Goal: Check status: Check status

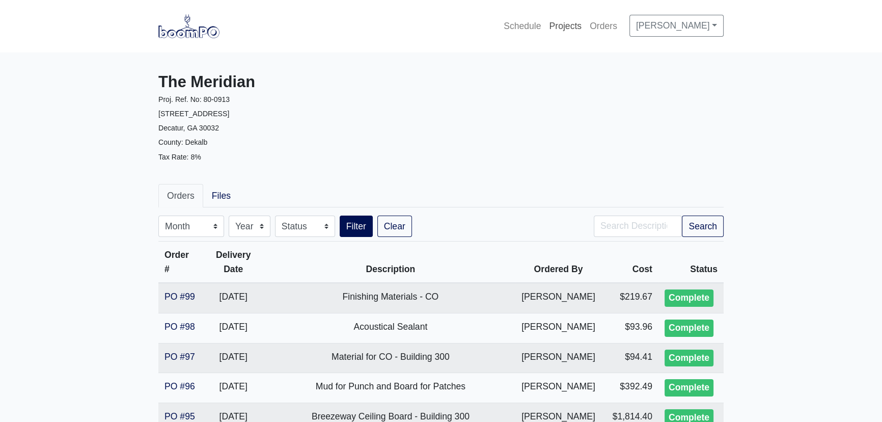
click at [556, 28] on link "Projects" at bounding box center [565, 26] width 41 height 22
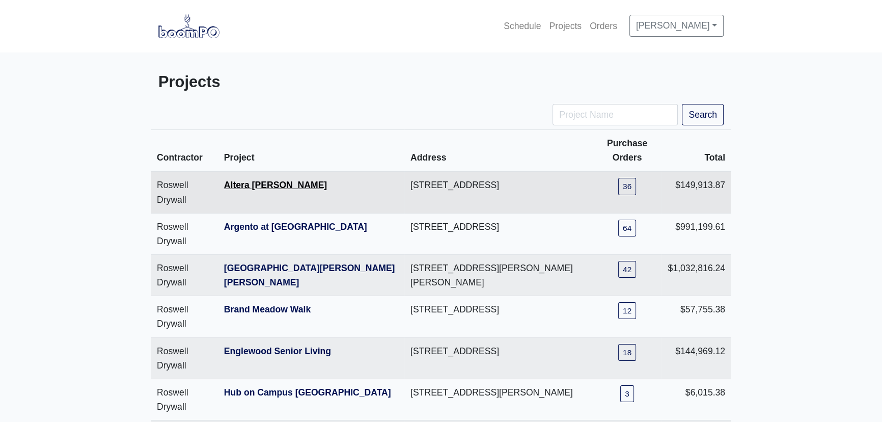
drag, startPoint x: 255, startPoint y: 175, endPoint x: 257, endPoint y: 180, distance: 6.0
click at [255, 176] on th "Altera [PERSON_NAME]" at bounding box center [311, 192] width 186 height 42
click at [265, 187] on link "Altera [PERSON_NAME]" at bounding box center [275, 185] width 103 height 10
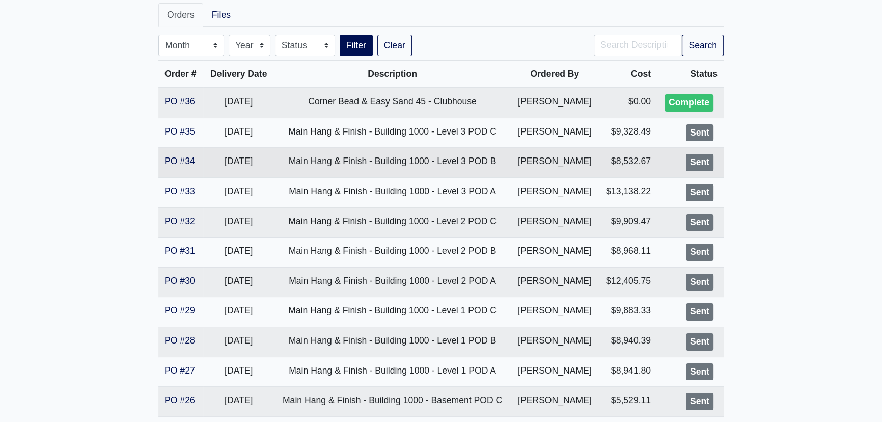
scroll to position [139, 0]
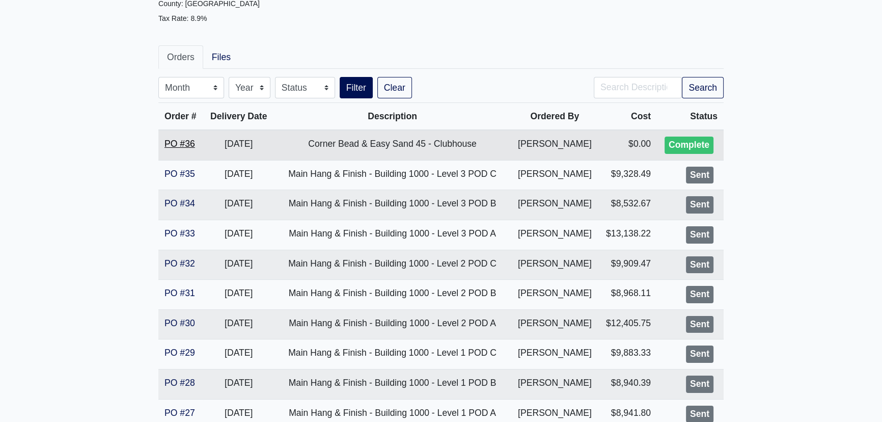
click at [187, 143] on link "PO #36" at bounding box center [180, 144] width 31 height 10
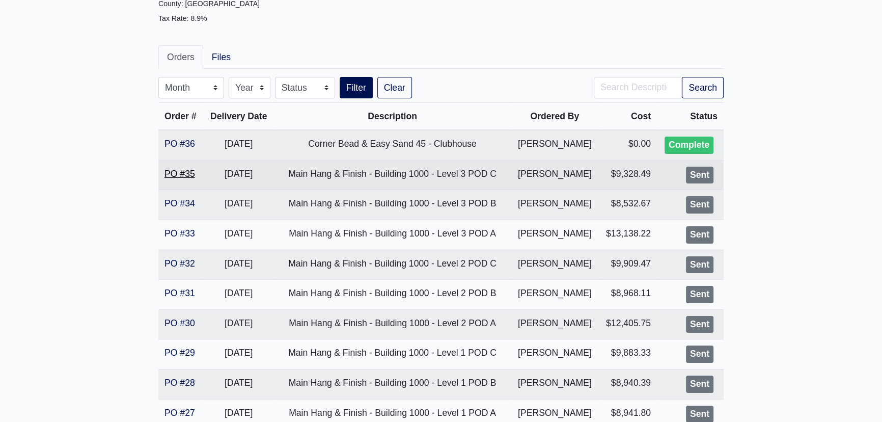
click at [183, 173] on link "PO #35" at bounding box center [180, 174] width 31 height 10
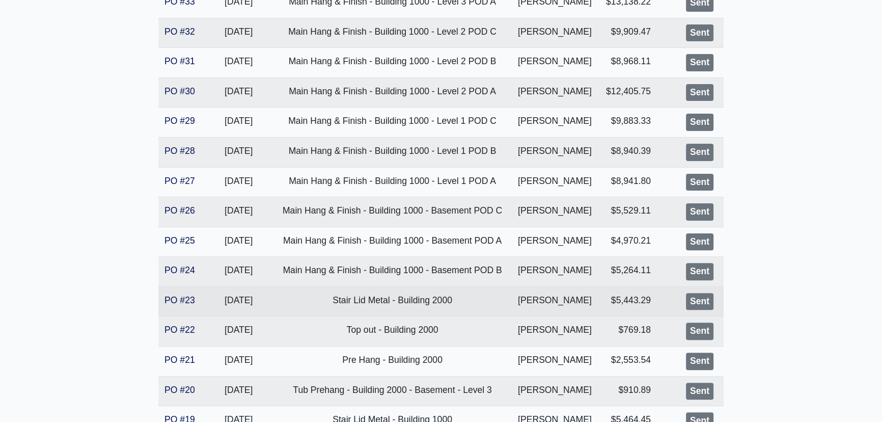
scroll to position [417, 0]
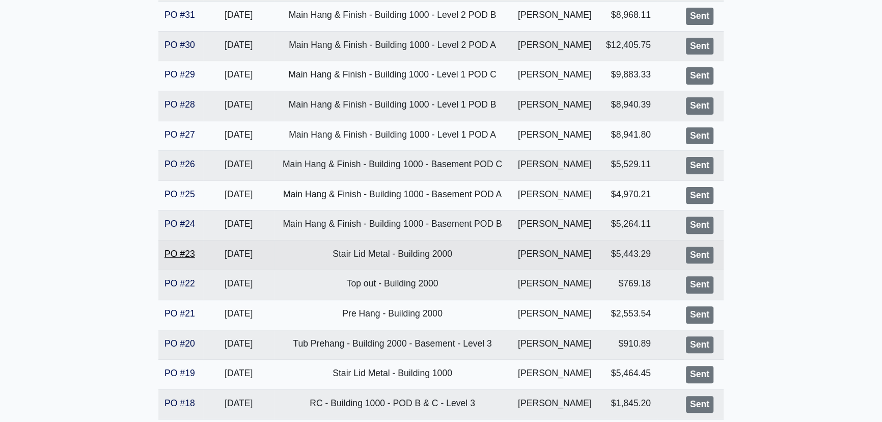
click at [184, 252] on link "PO #23" at bounding box center [180, 254] width 31 height 10
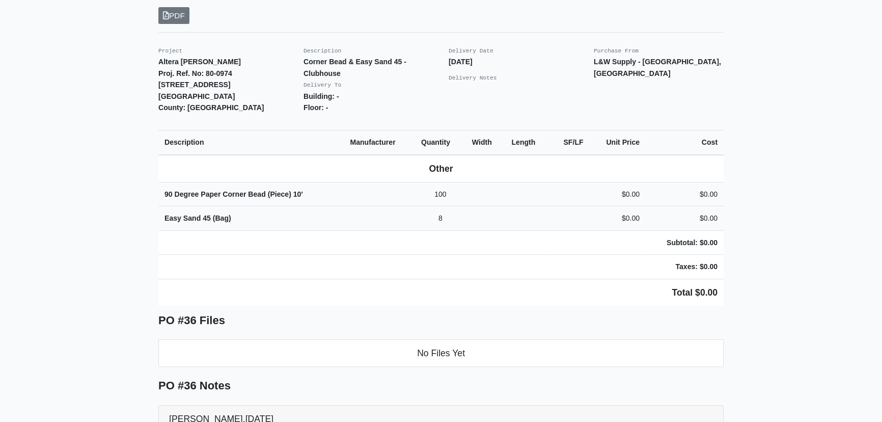
scroll to position [139, 0]
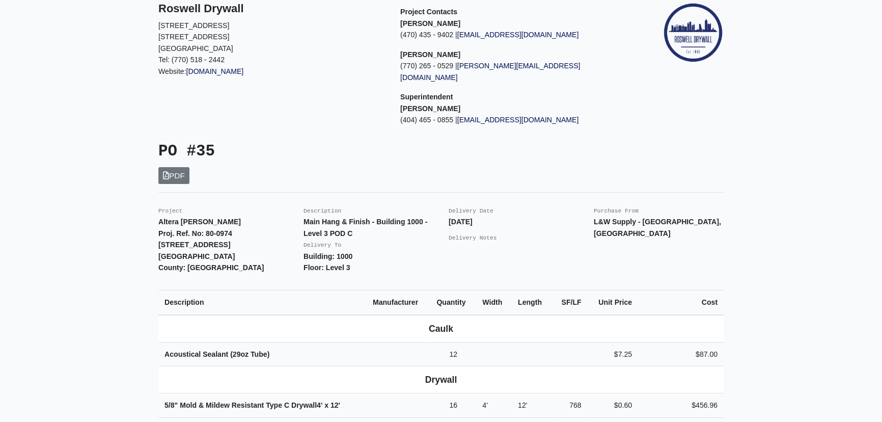
scroll to position [370, 0]
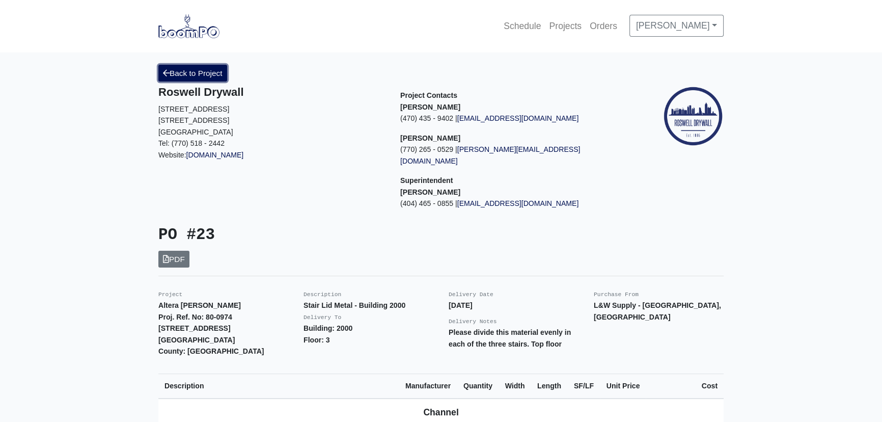
click at [192, 69] on link "Back to Project" at bounding box center [192, 73] width 69 height 17
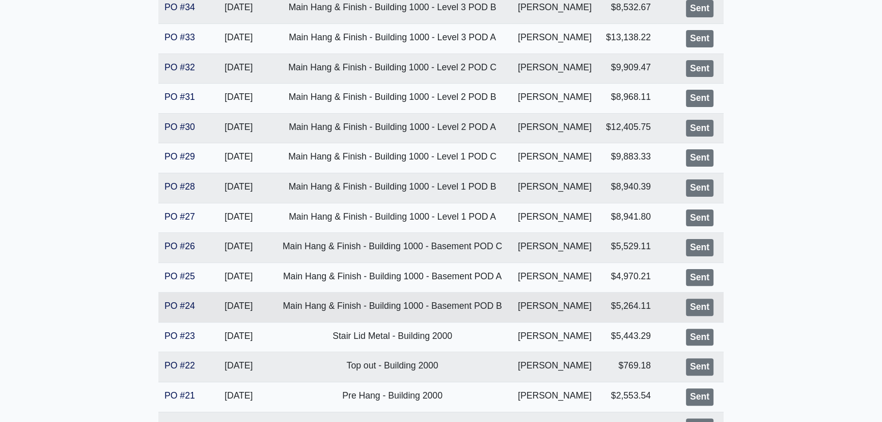
scroll to position [370, 0]
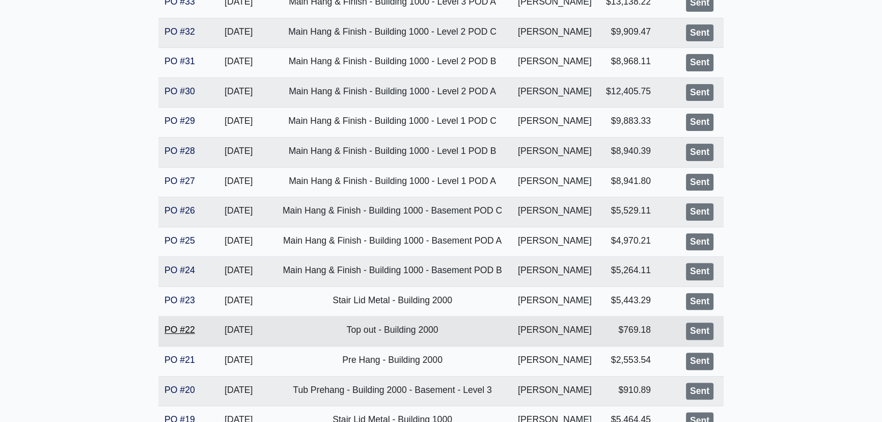
click at [187, 326] on link "PO #22" at bounding box center [180, 329] width 31 height 10
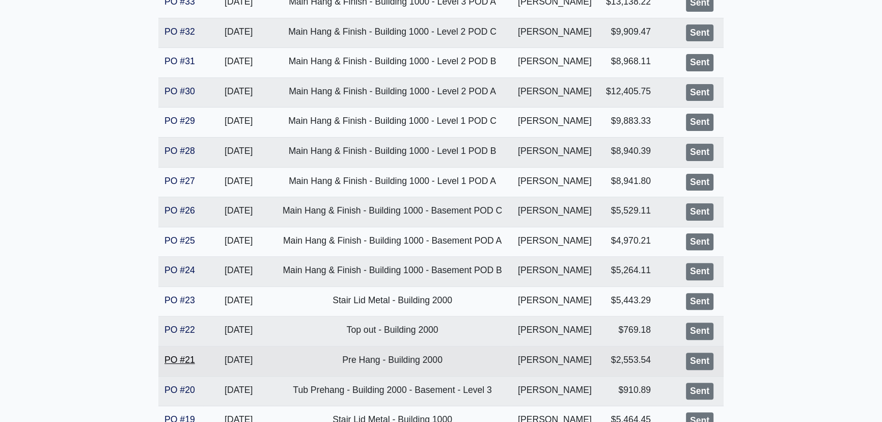
click at [188, 357] on link "PO #21" at bounding box center [180, 359] width 31 height 10
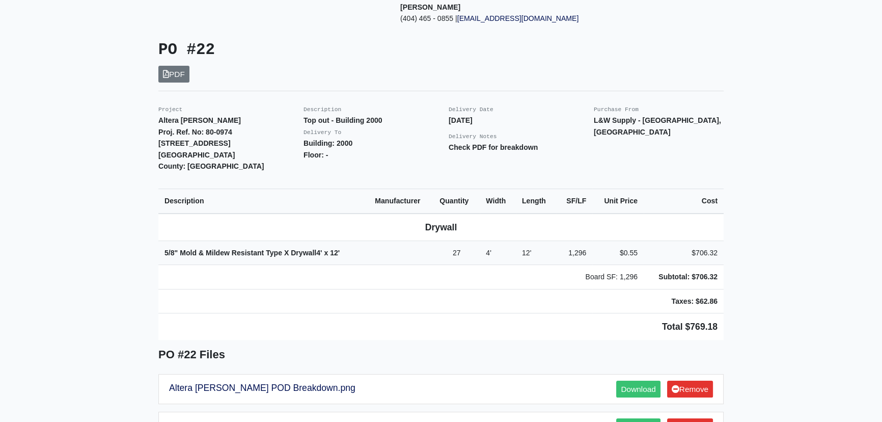
scroll to position [463, 0]
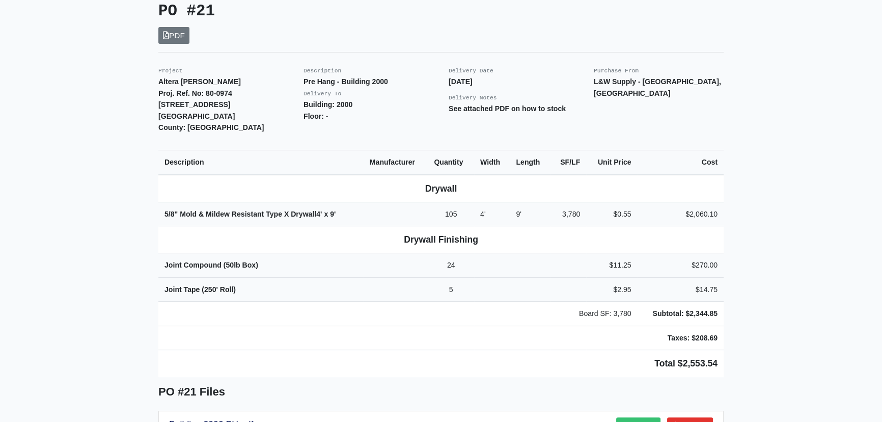
scroll to position [231, 0]
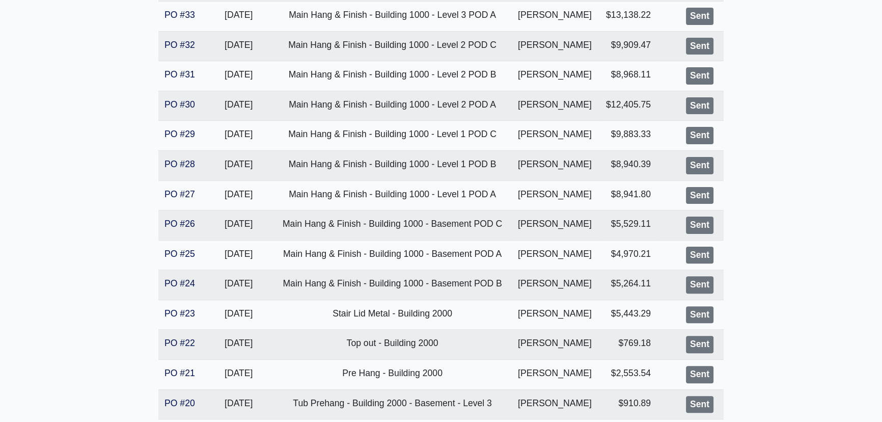
scroll to position [463, 0]
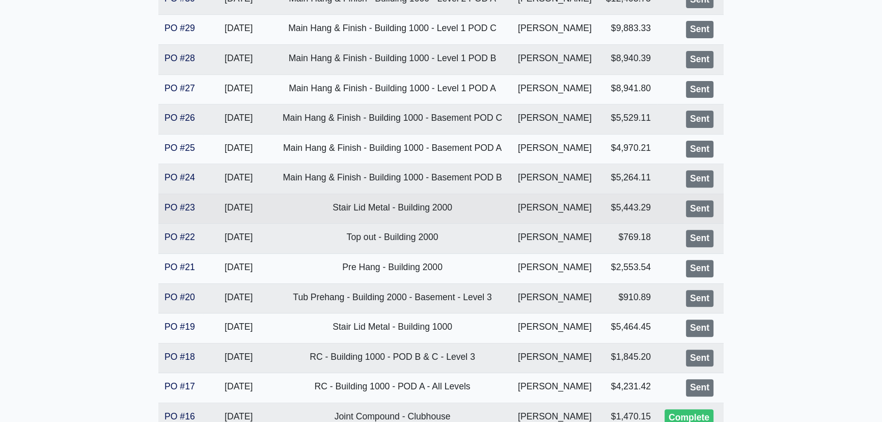
click at [178, 200] on td "PO #23" at bounding box center [180, 209] width 45 height 30
click at [179, 204] on link "PO #23" at bounding box center [180, 207] width 31 height 10
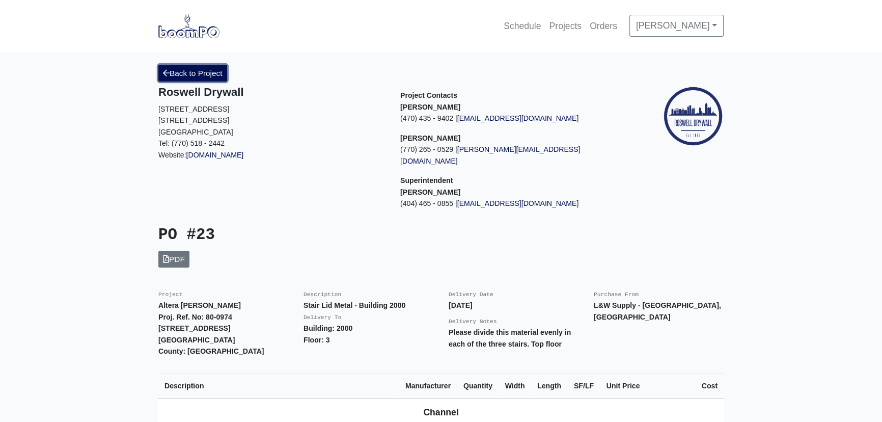
click at [198, 67] on link "Back to Project" at bounding box center [192, 73] width 69 height 17
